Goal: Information Seeking & Learning: Learn about a topic

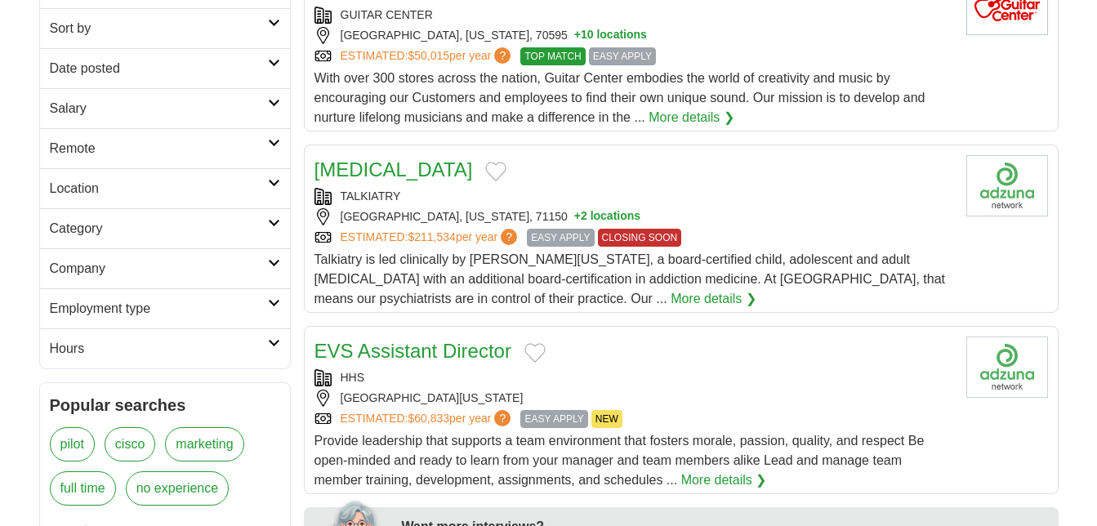
scroll to position [265, 0]
click at [273, 146] on icon at bounding box center [274, 144] width 12 height 8
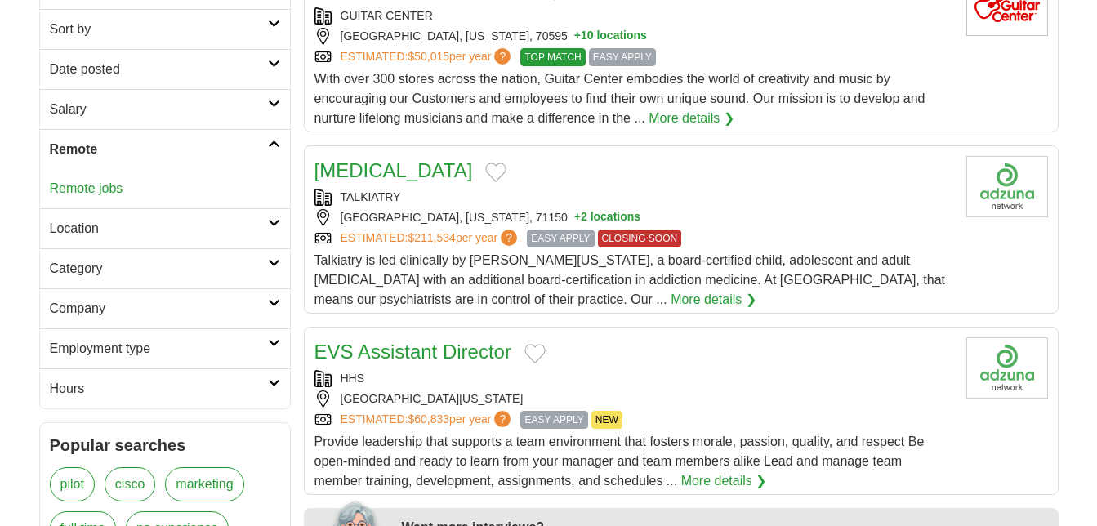
click at [114, 193] on link "Remote jobs" at bounding box center [87, 188] width 74 height 14
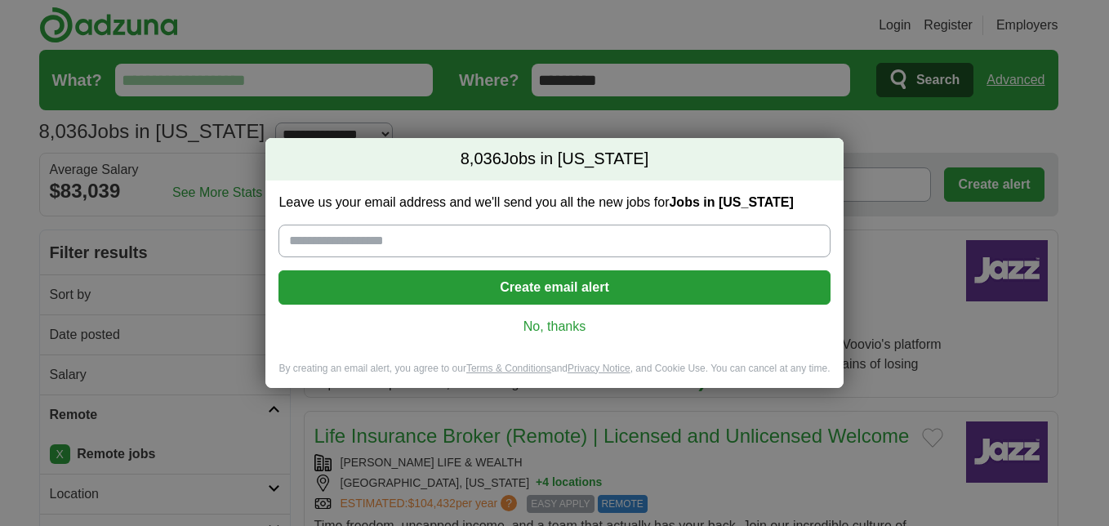
click at [577, 327] on link "No, thanks" at bounding box center [554, 327] width 525 height 18
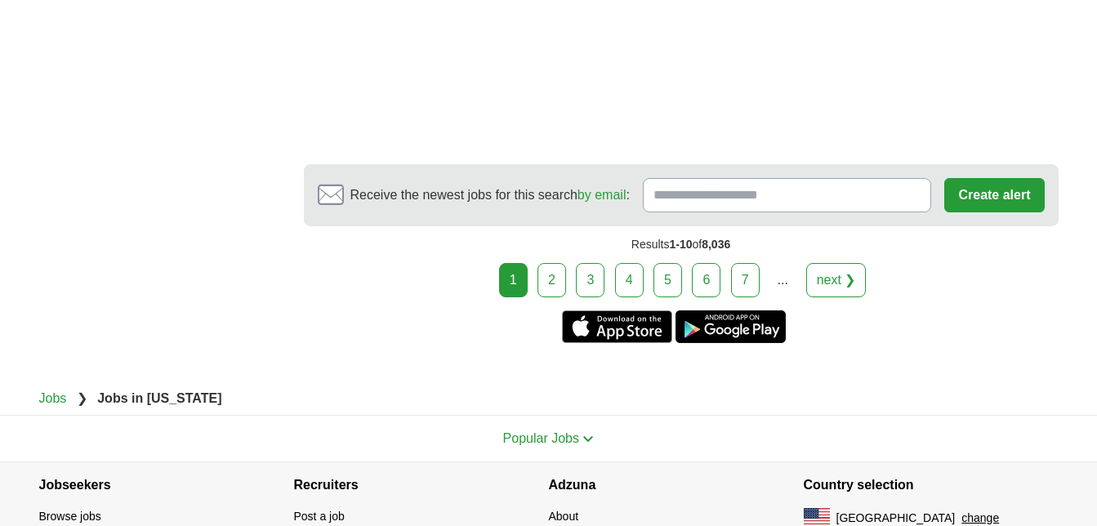
scroll to position [3012, 0]
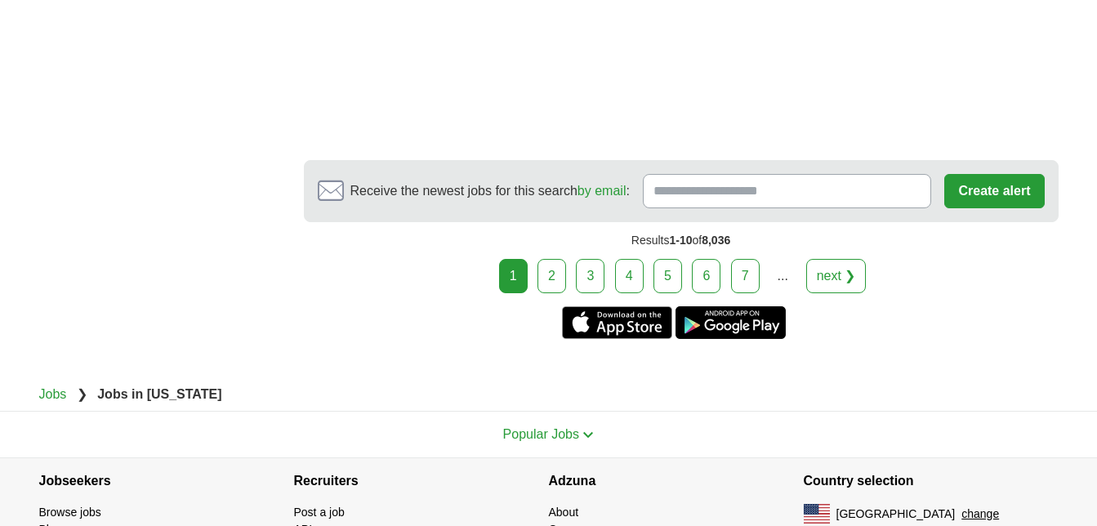
click at [555, 280] on link "2" at bounding box center [552, 276] width 29 height 34
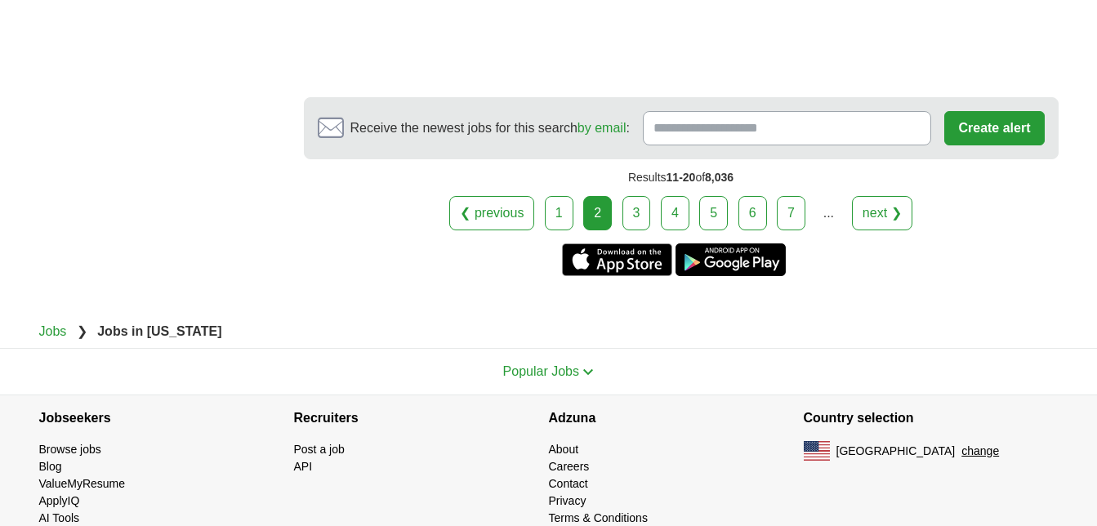
scroll to position [2937, 0]
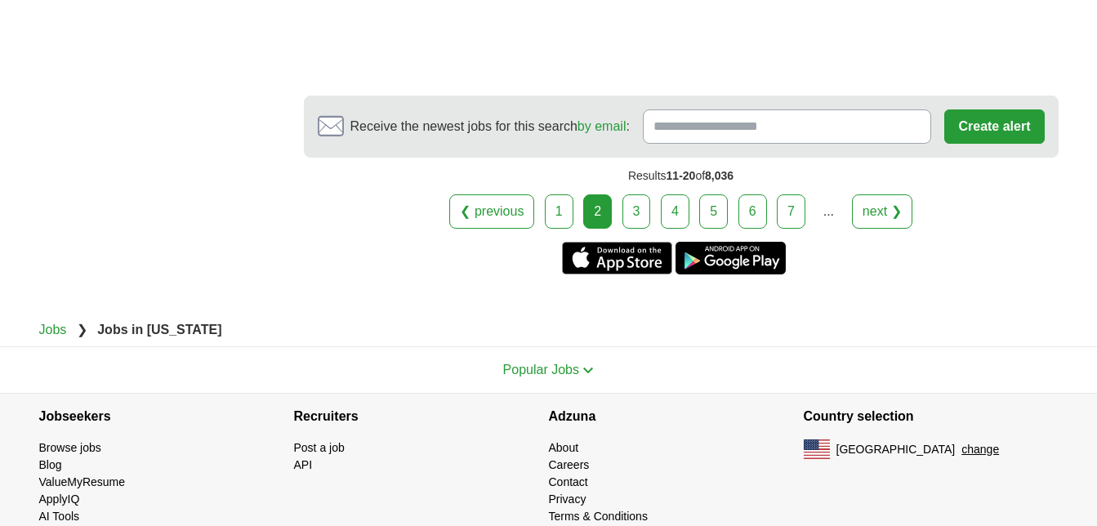
click at [635, 216] on link "3" at bounding box center [636, 211] width 29 height 34
